Goal: Information Seeking & Learning: Learn about a topic

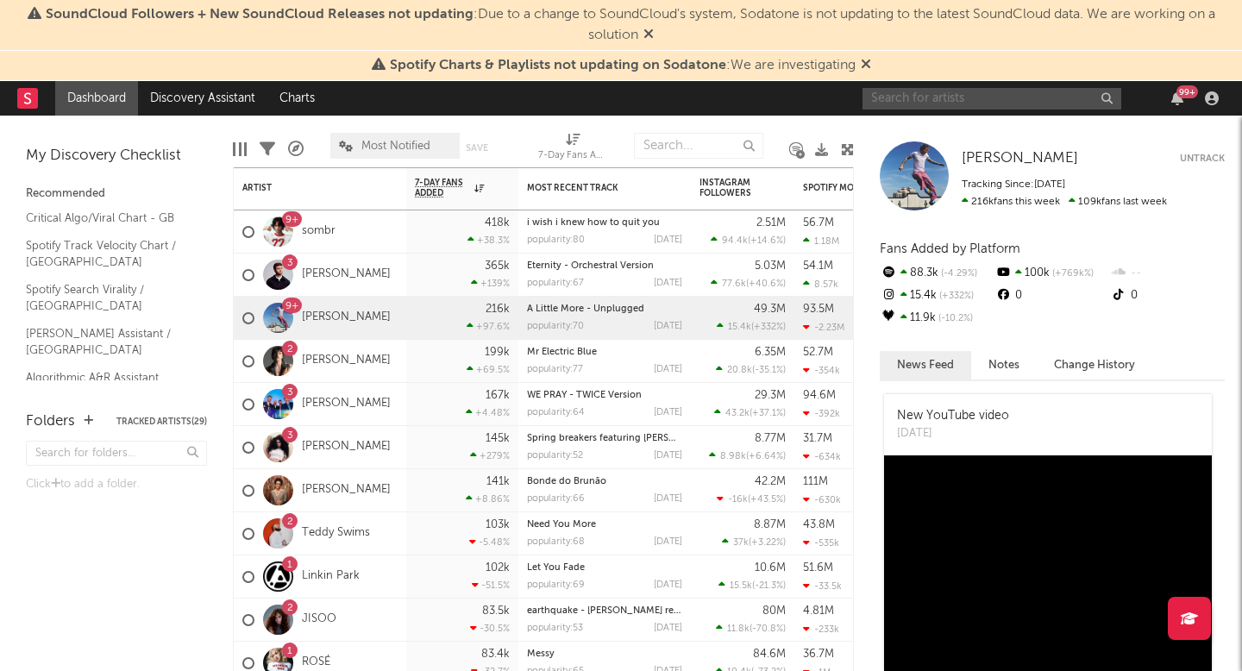
click at [956, 105] on input "text" at bounding box center [991, 99] width 259 height 22
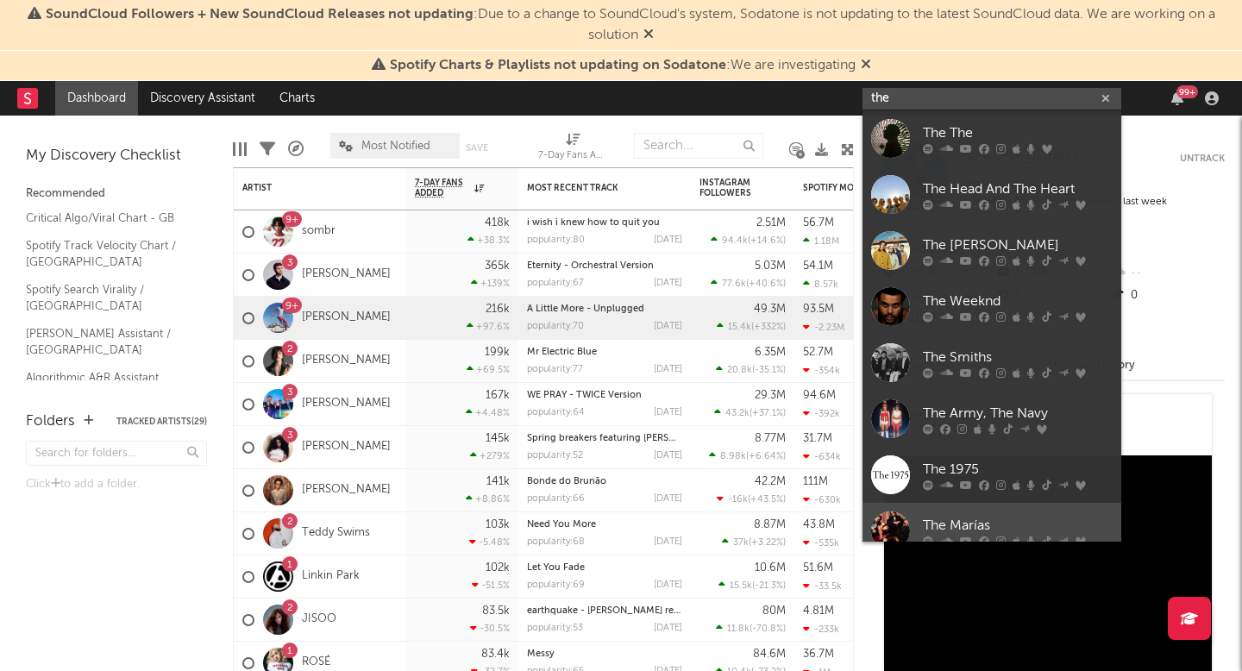
type input "the"
click at [943, 523] on div "The Marías" at bounding box center [1018, 525] width 190 height 21
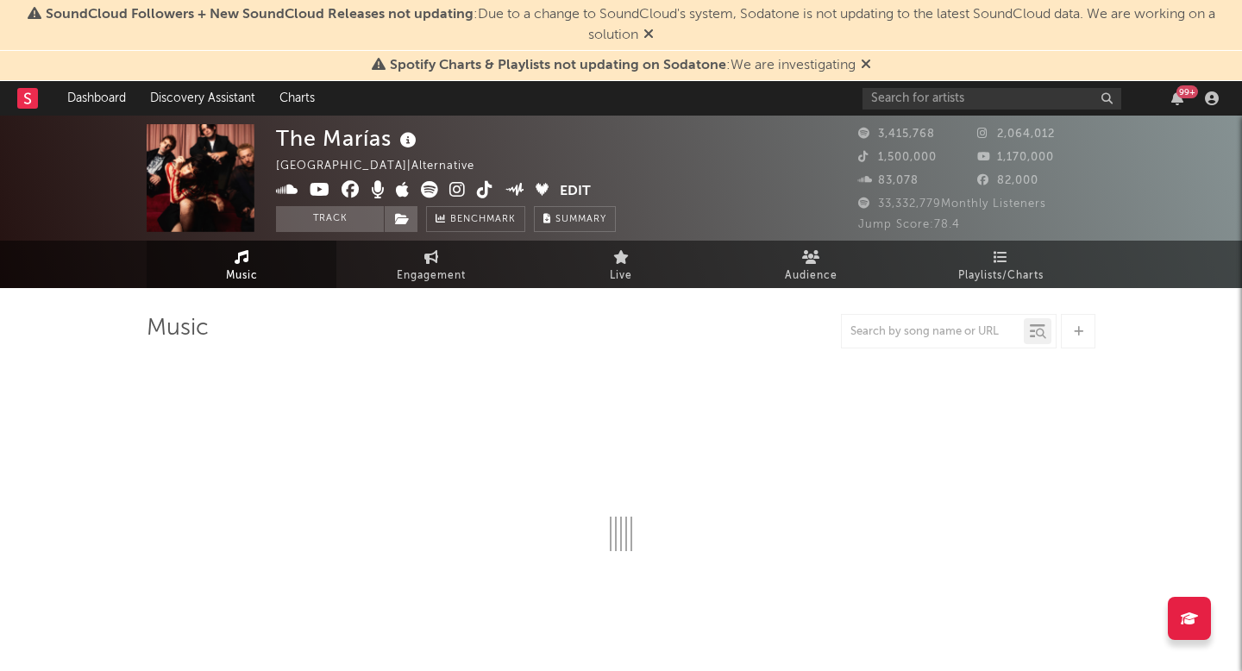
select select "6m"
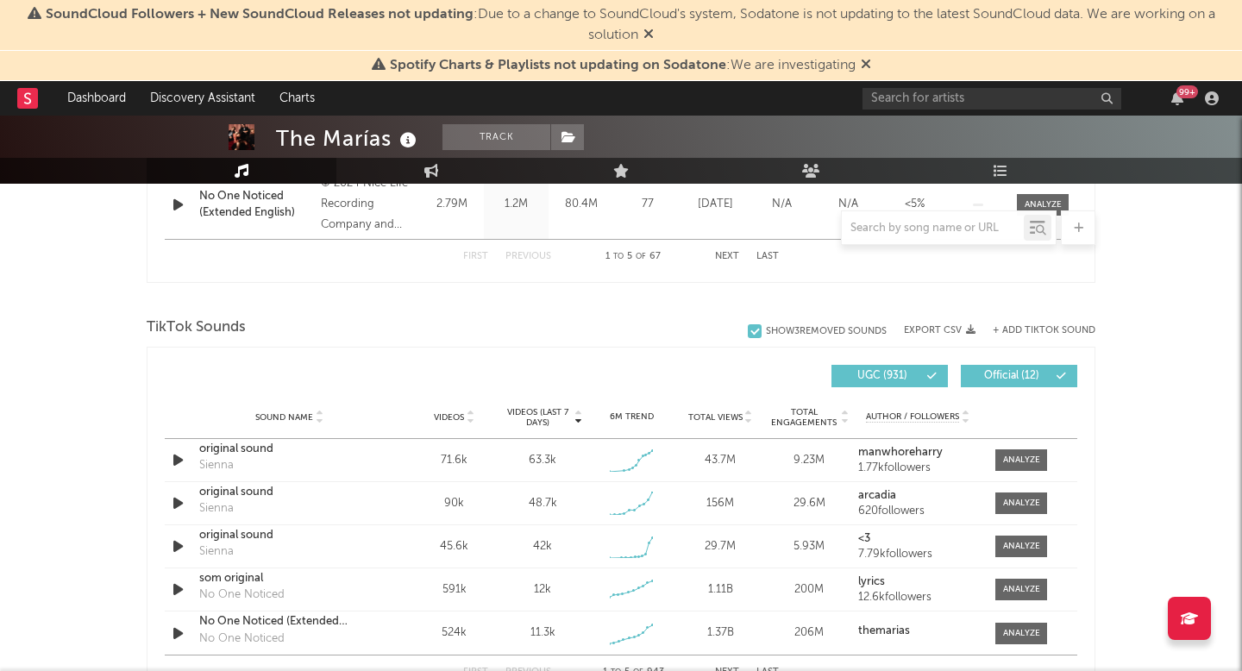
scroll to position [1112, 0]
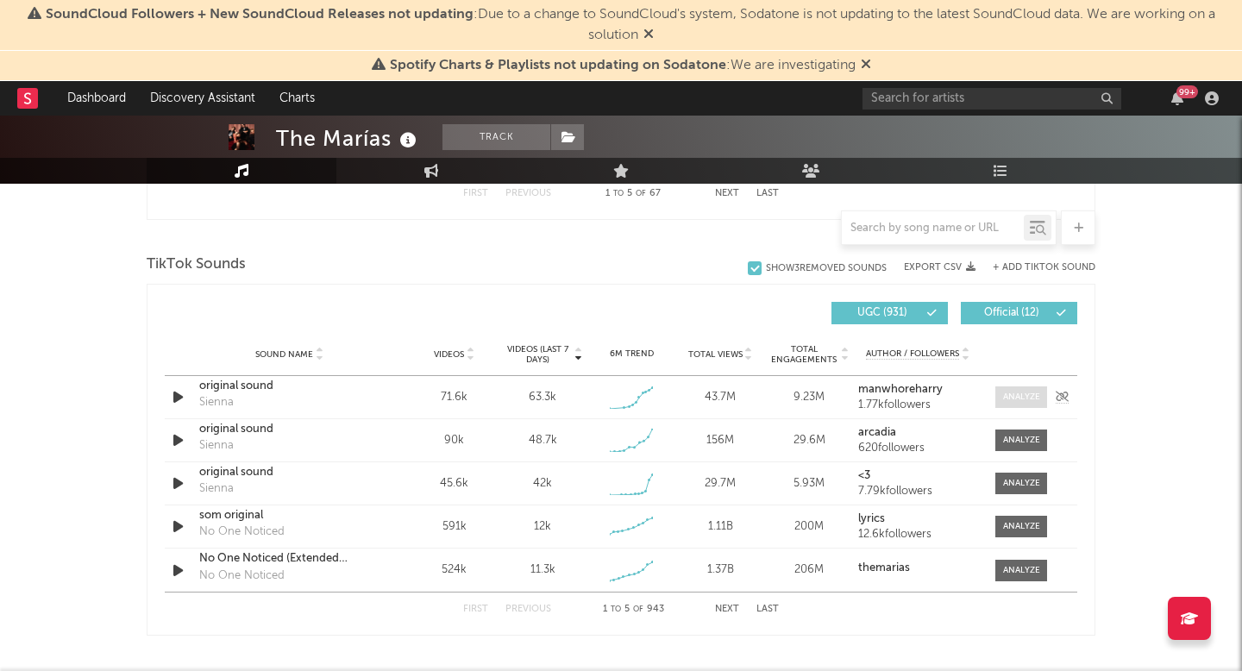
click at [1018, 392] on div at bounding box center [1021, 397] width 37 height 13
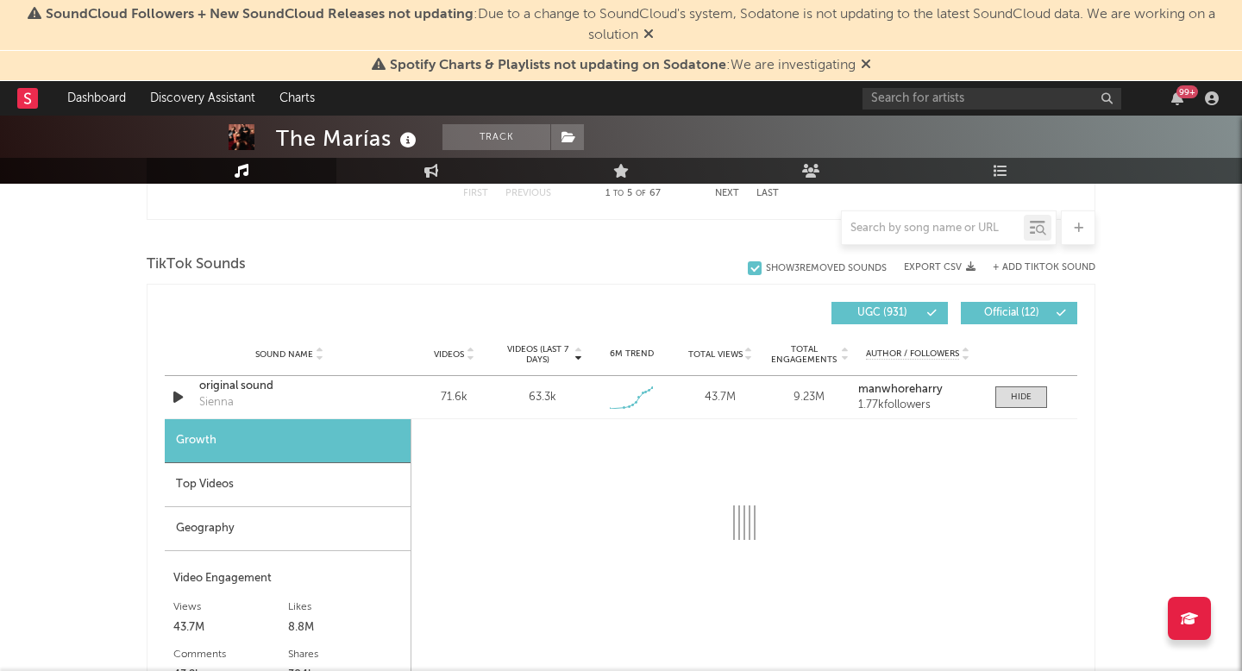
select select "1w"
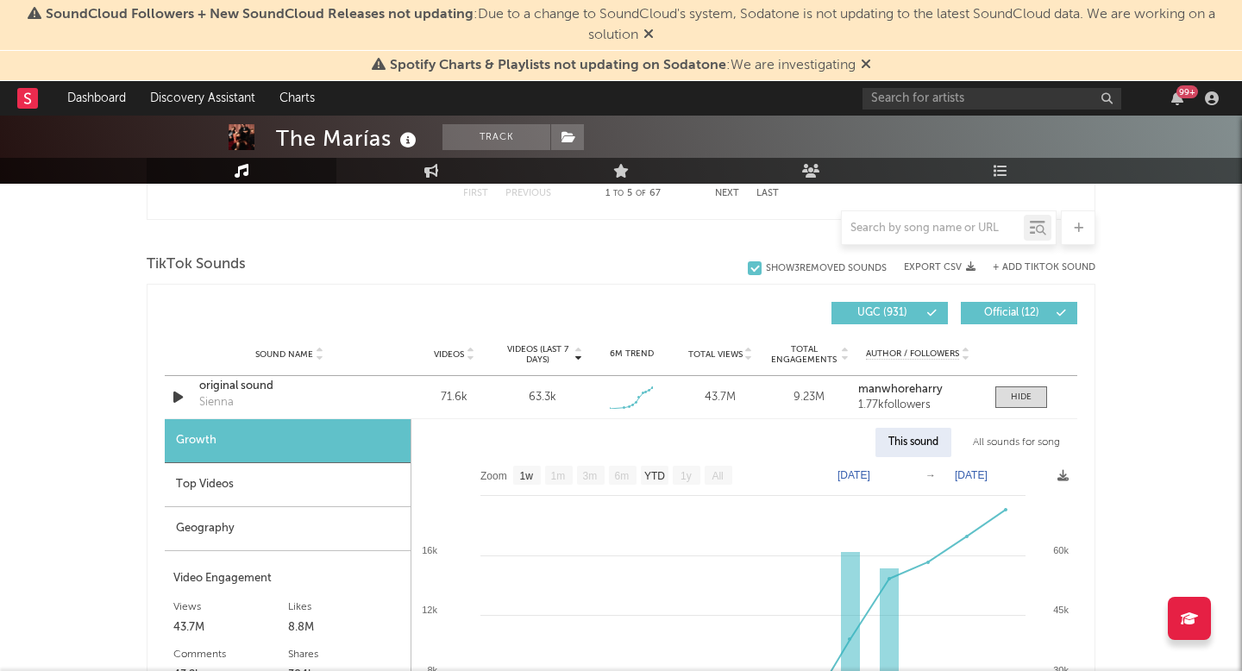
click at [314, 494] on div "Top Videos" at bounding box center [288, 485] width 246 height 44
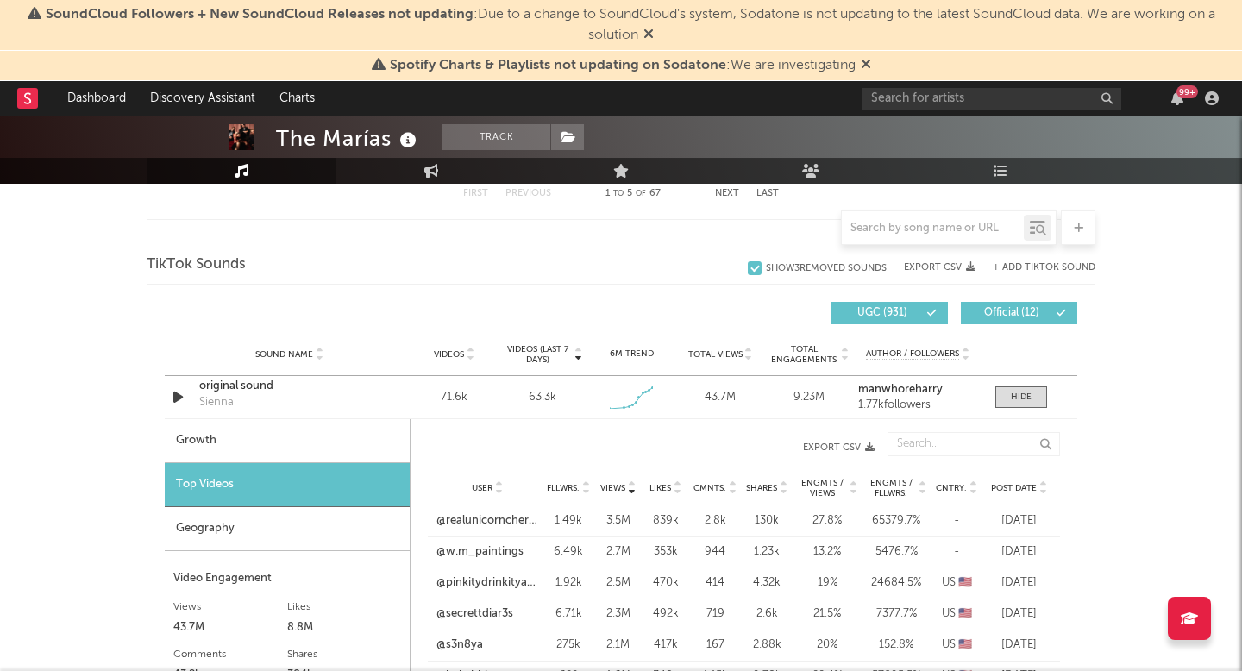
click at [474, 516] on link "@realunicorncherryboots" at bounding box center [487, 520] width 102 height 17
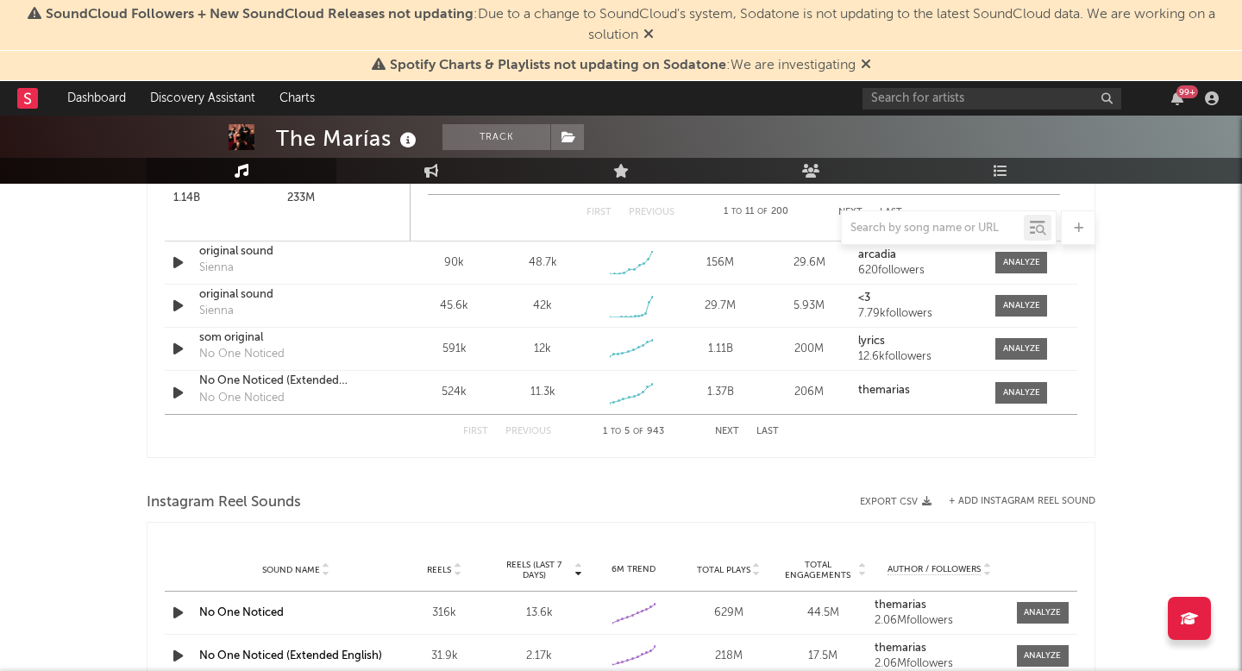
scroll to position [1749, 0]
